Goal: Information Seeking & Learning: Learn about a topic

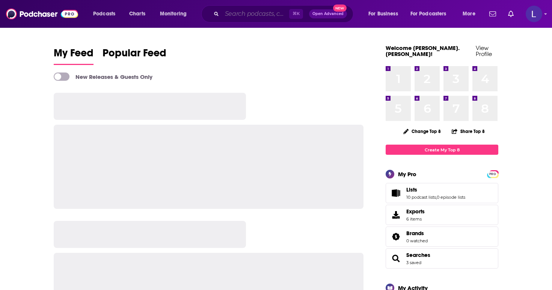
click at [235, 18] on input "Search podcasts, credits, & more..." at bounding box center [255, 14] width 67 height 12
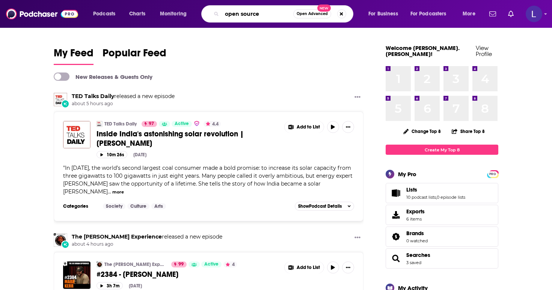
type input "open source"
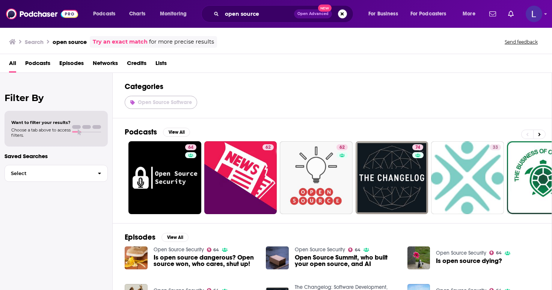
click at [158, 105] on span "Open Source Software" at bounding box center [165, 102] width 54 height 6
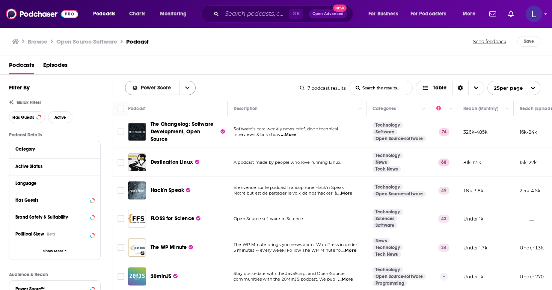
click at [168, 90] on span "Power Score" at bounding box center [157, 87] width 33 height 5
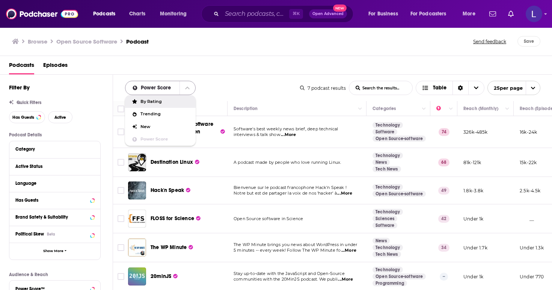
click at [163, 90] on span "Power Score" at bounding box center [157, 87] width 33 height 5
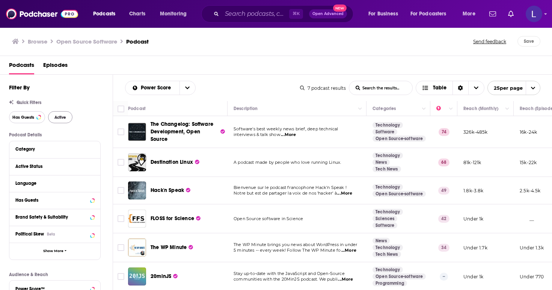
click at [20, 118] on span "Has Guests" at bounding box center [23, 117] width 22 height 4
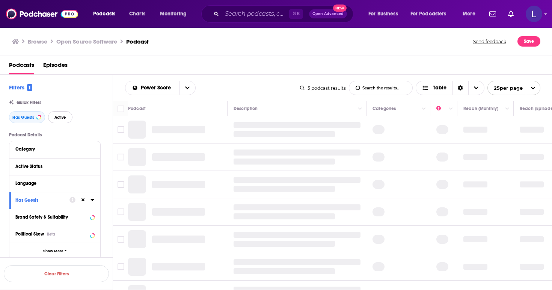
click at [59, 118] on span "Active" at bounding box center [60, 117] width 12 height 4
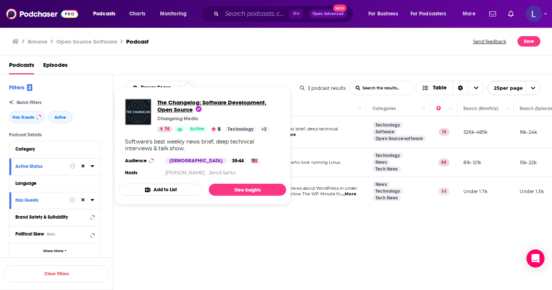
click at [184, 110] on span "The Changelog: Software Development, Open Source" at bounding box center [211, 106] width 109 height 14
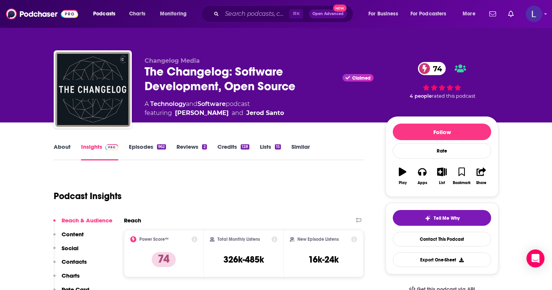
click at [59, 151] on link "About" at bounding box center [62, 151] width 17 height 17
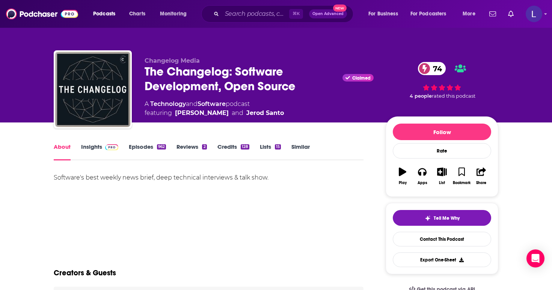
click at [91, 144] on link "Insights" at bounding box center [99, 151] width 37 height 17
